Goal: Book appointment/travel/reservation

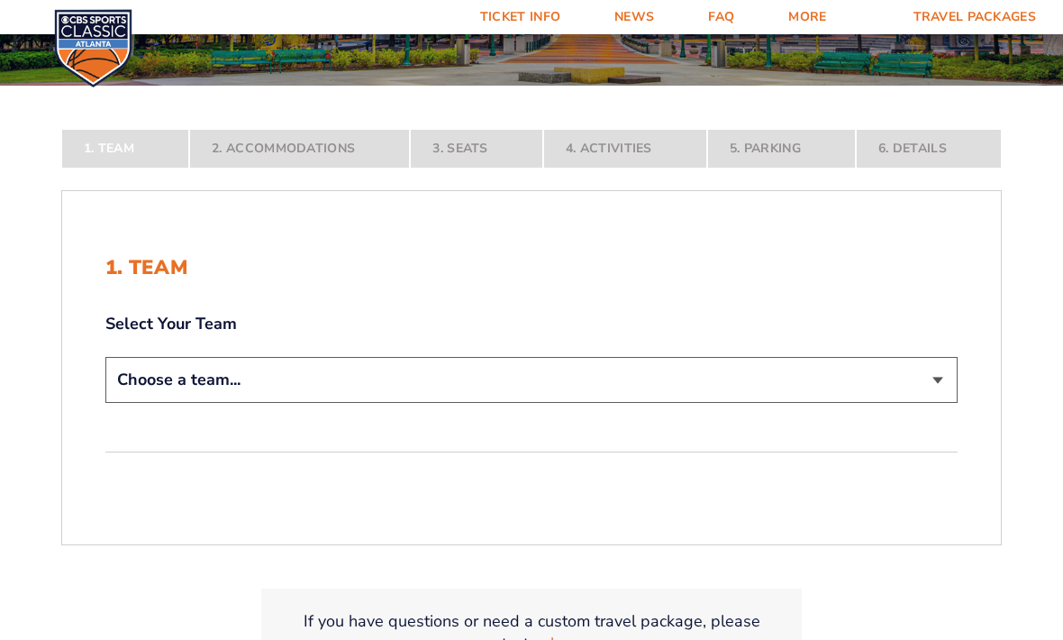
scroll to position [285, 0]
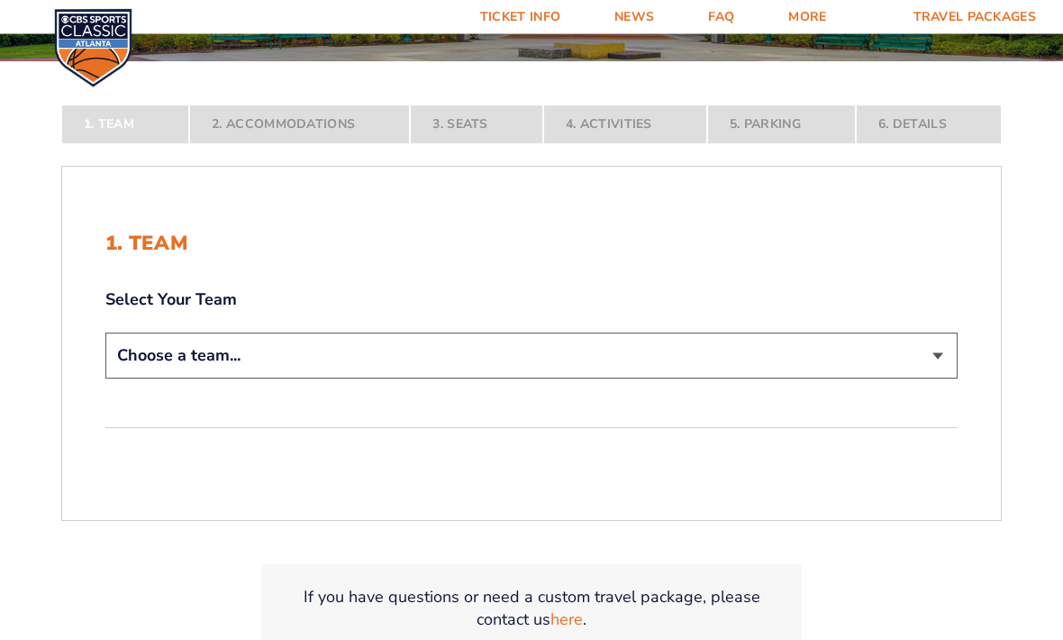
click at [920, 379] on select "Choose a team... [US_STATE] Wildcats [US_STATE] State Buckeyes [US_STATE] Tar H…" at bounding box center [531, 356] width 853 height 46
select select "12756"
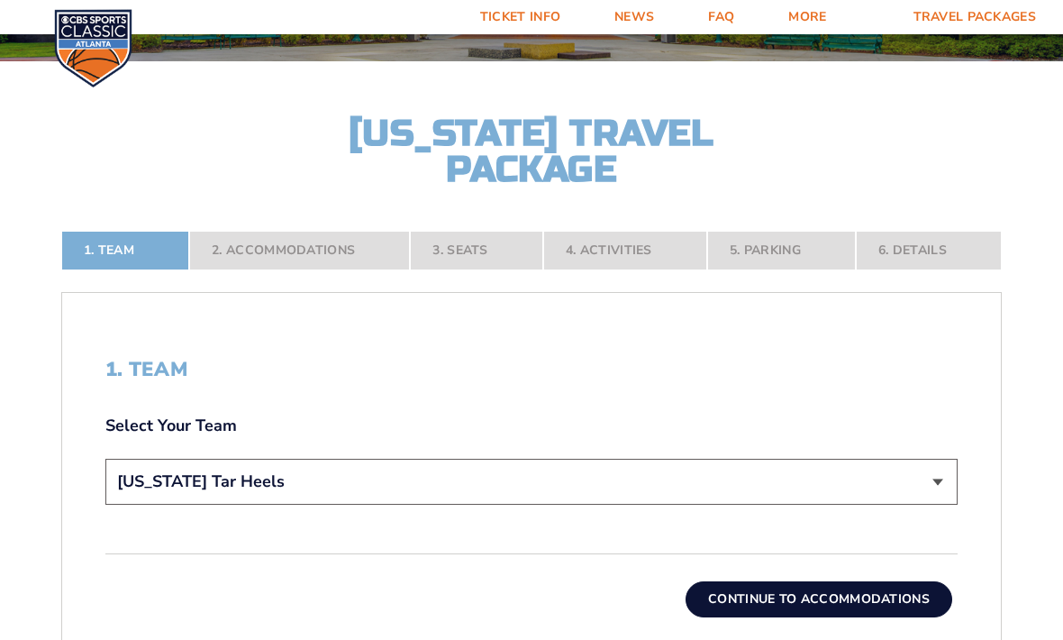
click at [881, 613] on button "Continue To Accommodations" at bounding box center [819, 599] width 267 height 36
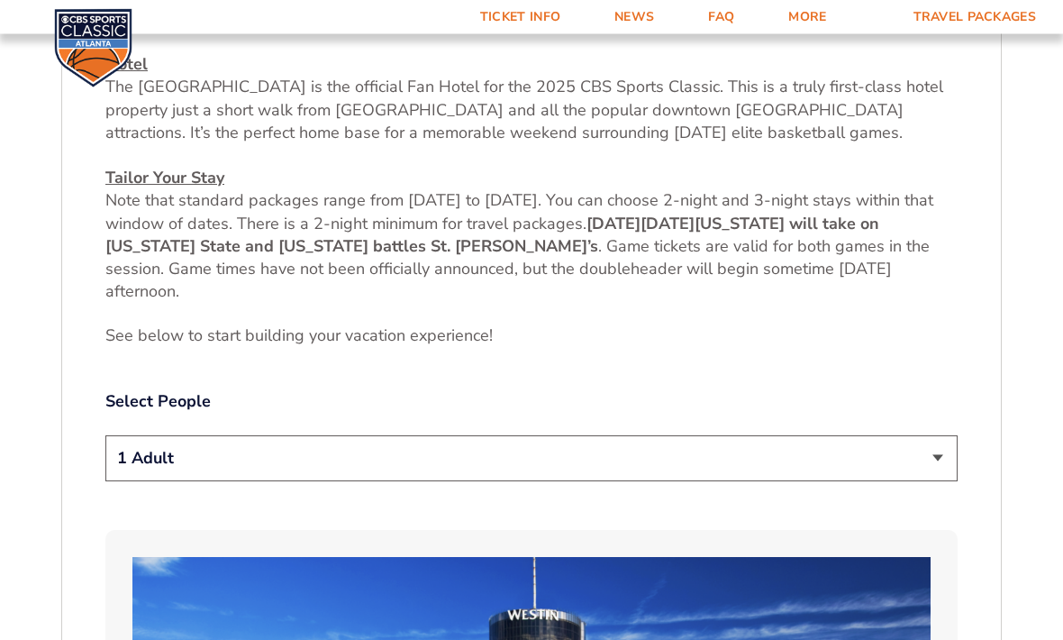
scroll to position [714, 0]
click at [940, 467] on select "1 Adult 2 Adults 3 Adults 4 Adults 2 Adults + 1 Child 2 Adults + 2 Children 2 A…" at bounding box center [531, 458] width 853 height 46
select select "2 Adults"
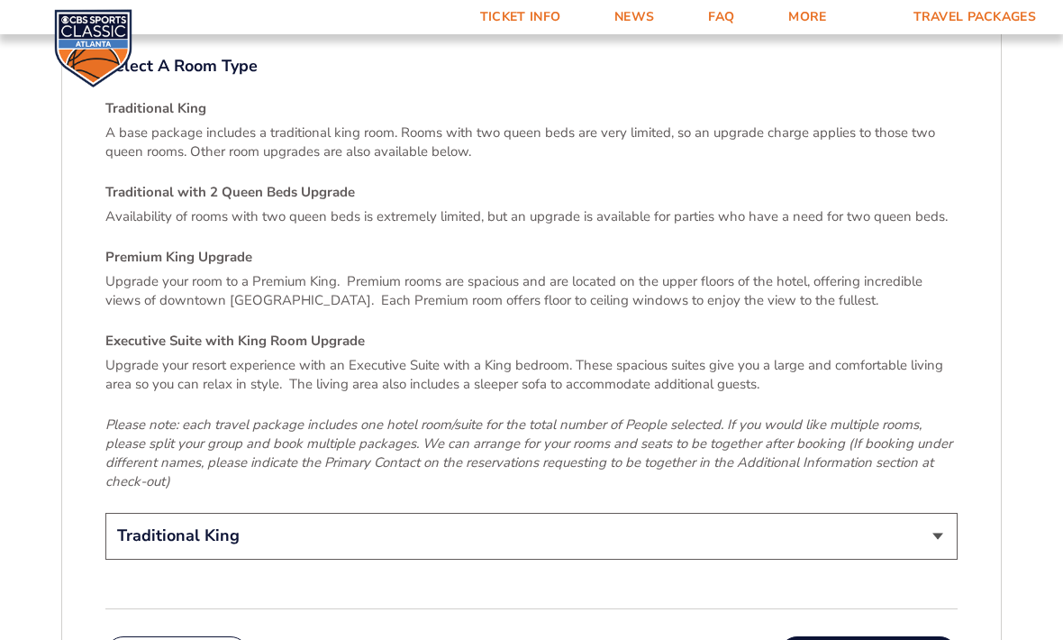
scroll to position [2603, 0]
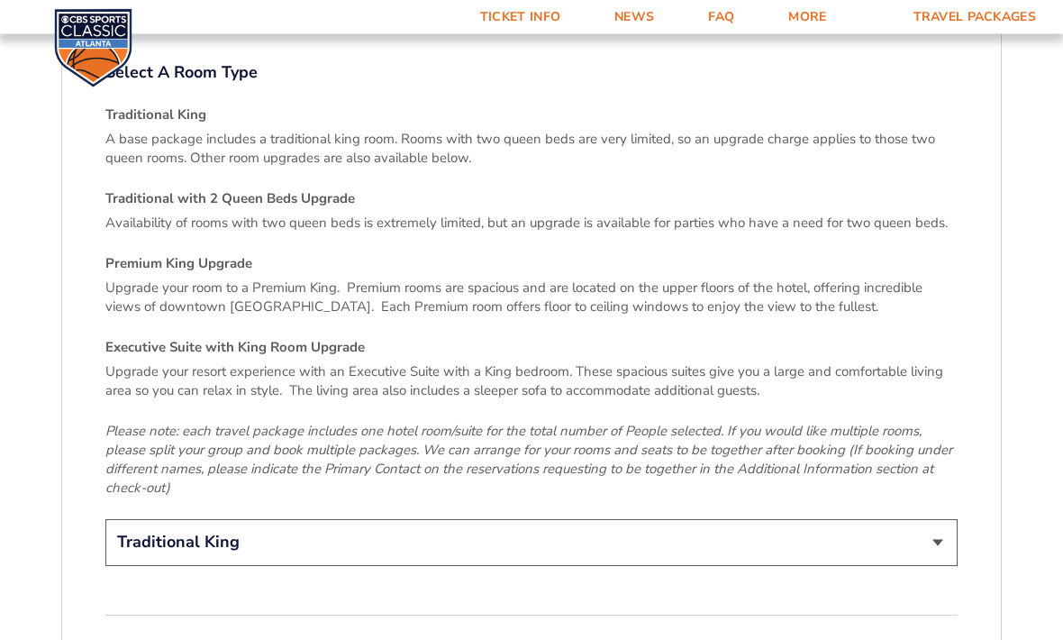
click at [333, 206] on h4 "Traditional with 2 Queen Beds Upgrade" at bounding box center [531, 199] width 853 height 19
click at [297, 189] on div "Traditional King A base package includes a traditional king room. Rooms with tw…" at bounding box center [531, 301] width 853 height 392
click at [931, 539] on select "Traditional King Traditional with 2 Queen Beds Upgrade (+$45 per night) Premium…" at bounding box center [531, 542] width 853 height 46
select select "Traditional with 2 Queen Beds Upgrade"
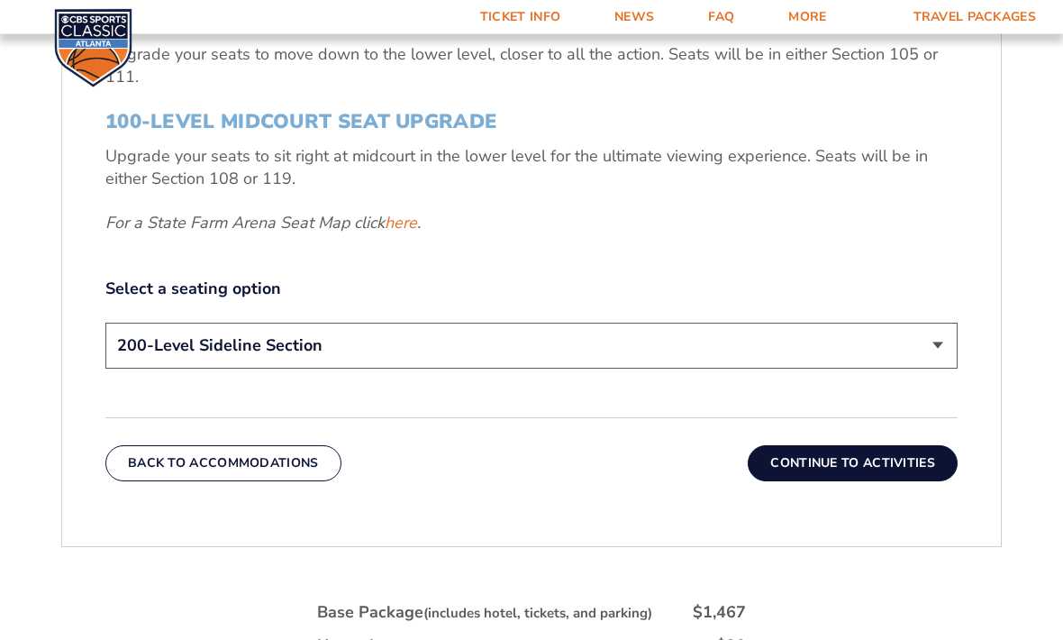
scroll to position [790, 0]
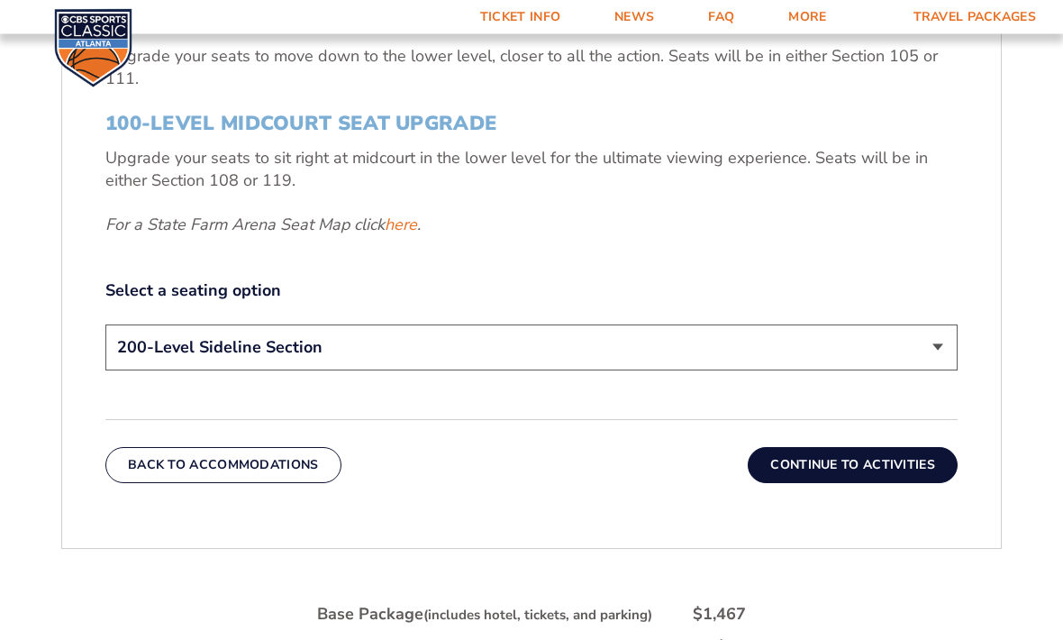
click at [934, 371] on select "200-Level Sideline Section 100-Level Corner Seat Upgrade (+$120 per person) 100…" at bounding box center [531, 348] width 853 height 46
select select "100-Level Corner Seat Upgrade"
click at [900, 483] on button "Continue To Activities" at bounding box center [853, 465] width 210 height 36
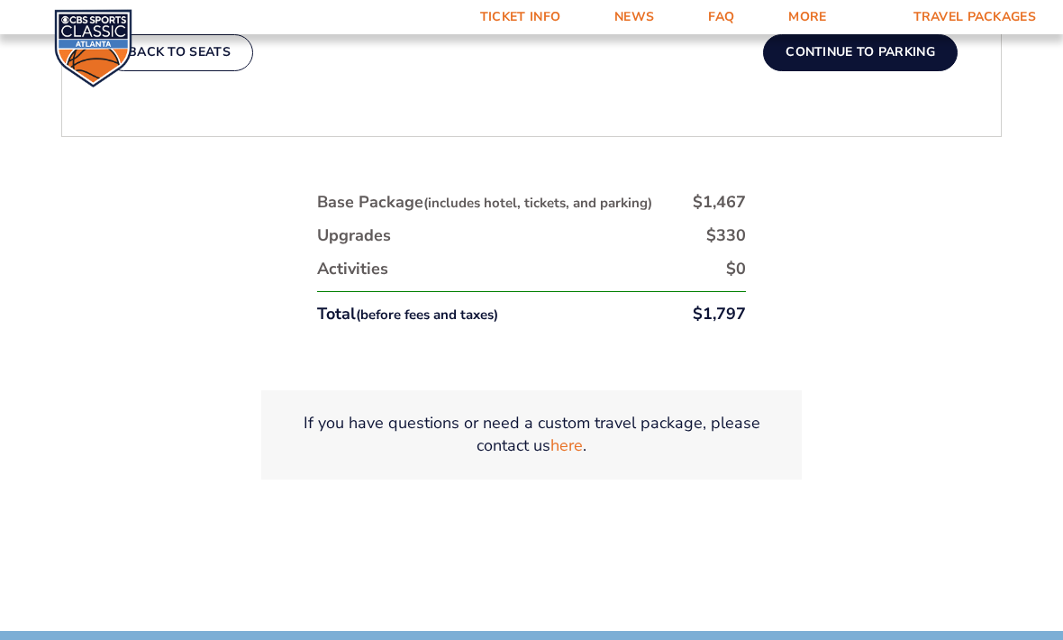
scroll to position [985, 0]
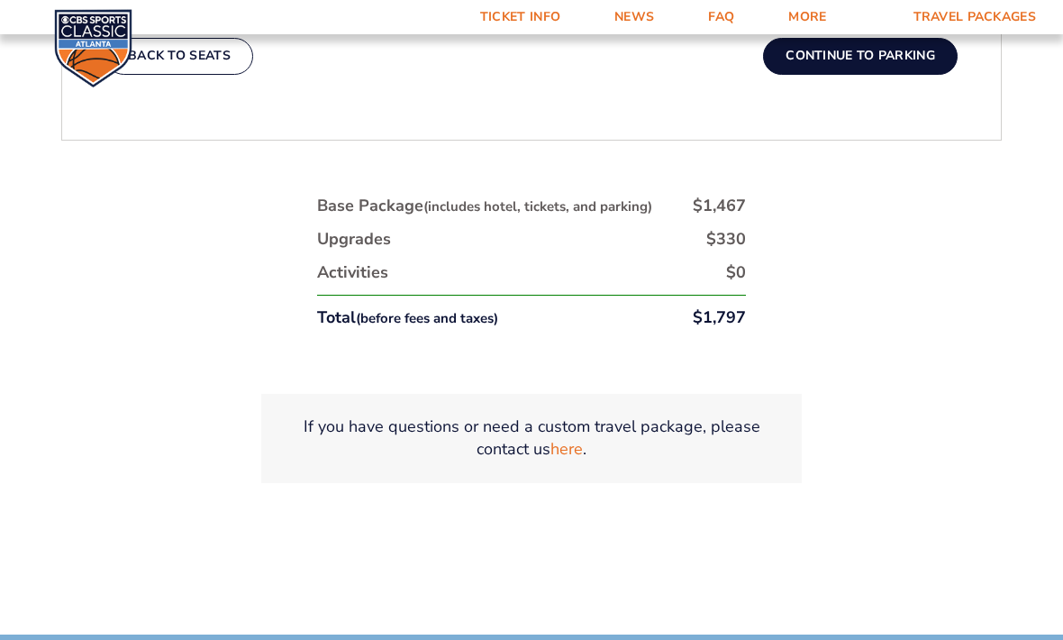
click at [889, 74] on button "Continue To Parking" at bounding box center [860, 56] width 195 height 36
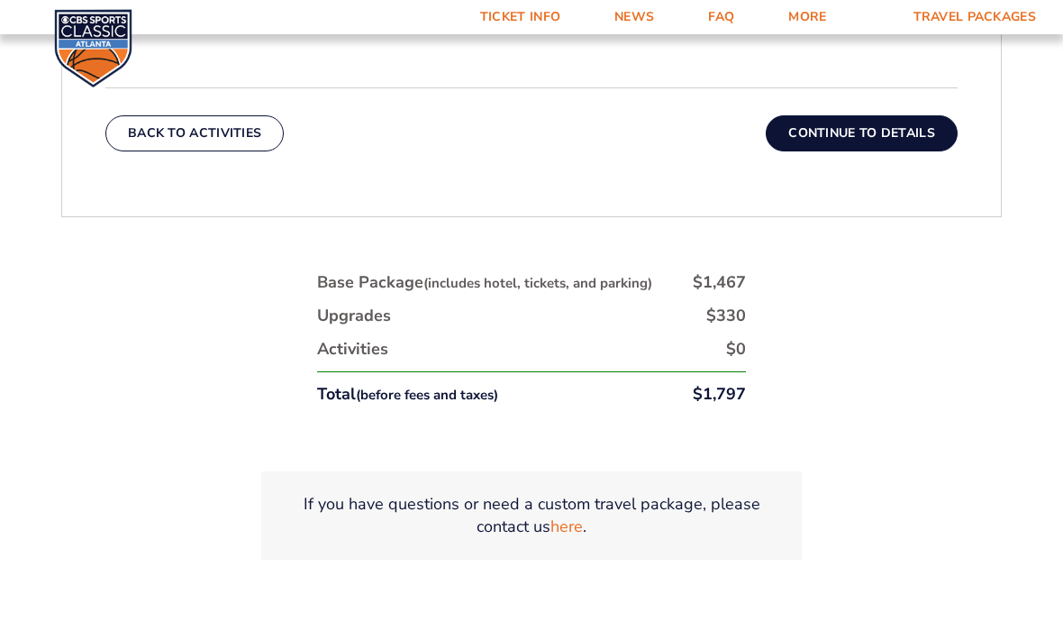
scroll to position [817, 0]
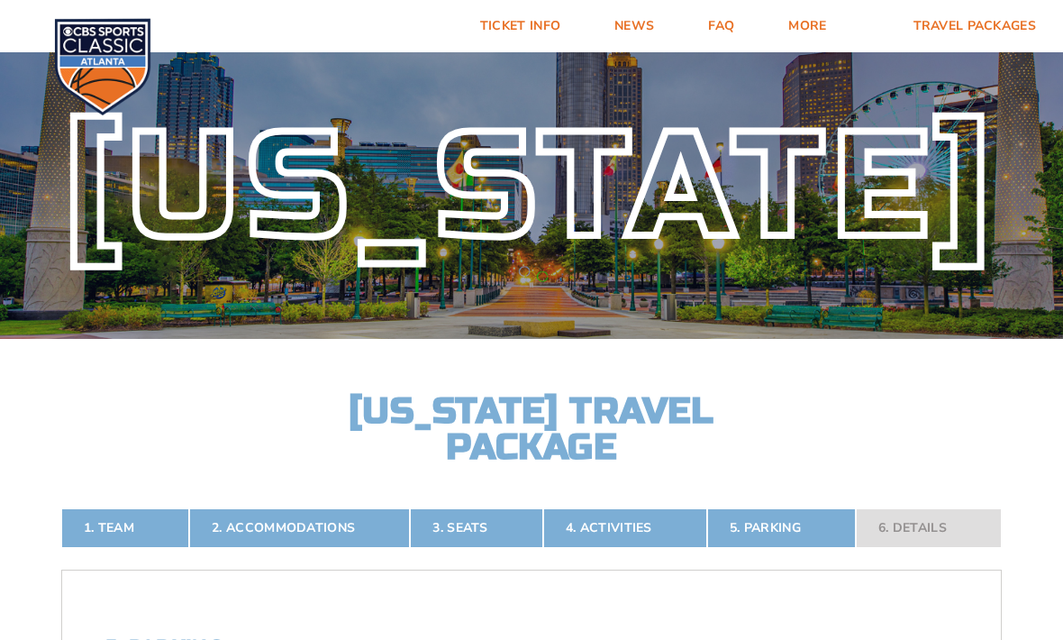
scroll to position [0, 0]
